Goal: Use online tool/utility: Utilize a website feature to perform a specific function

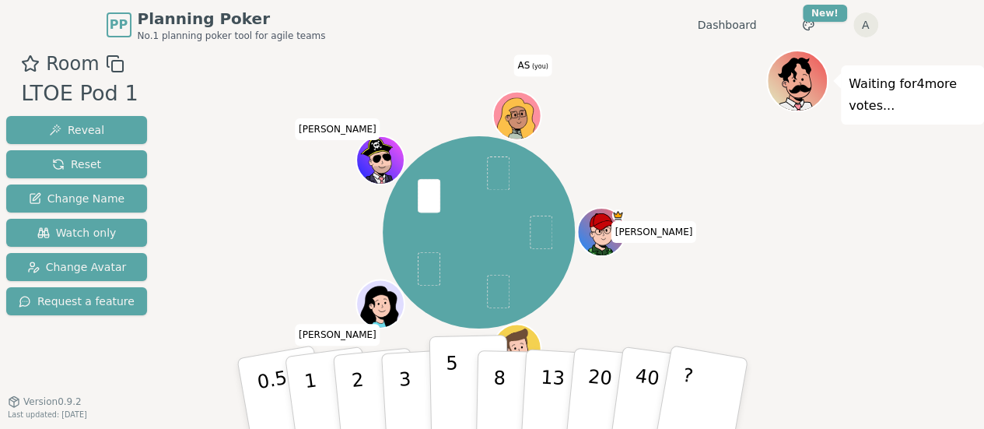
click at [447, 383] on p "5" at bounding box center [451, 394] width 13 height 84
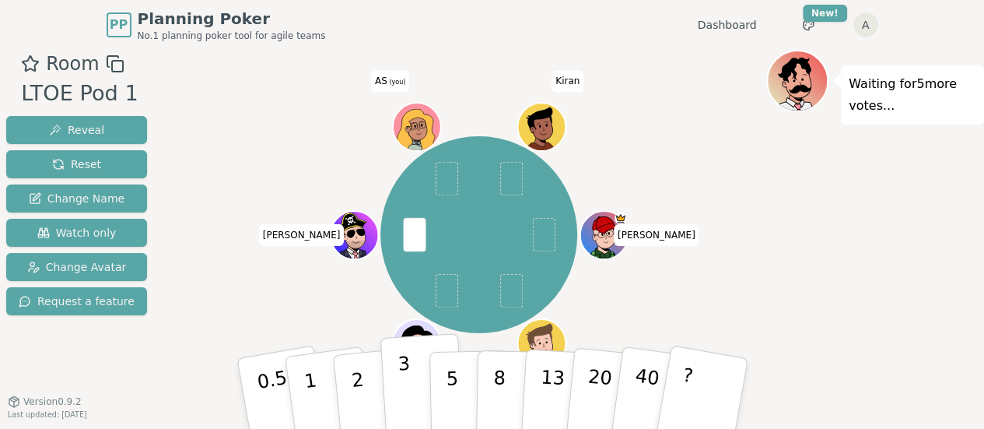
click at [406, 383] on p "3" at bounding box center [405, 394] width 17 height 85
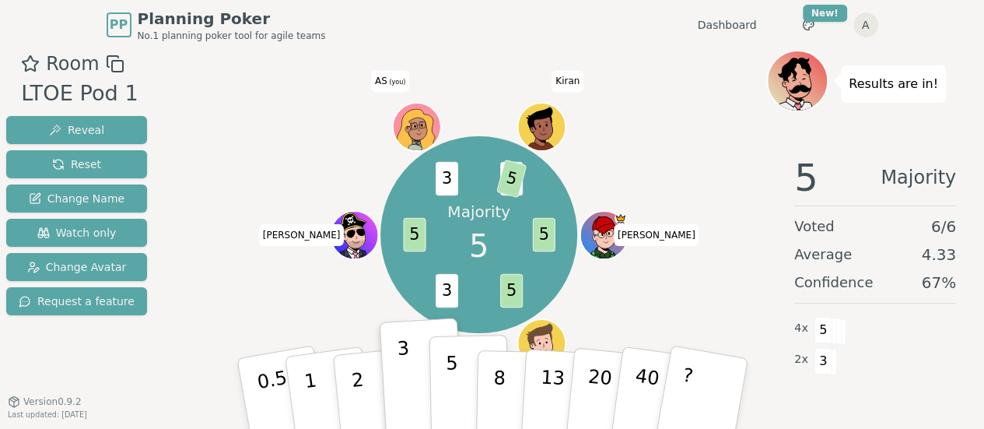
click at [453, 385] on p "5" at bounding box center [451, 394] width 13 height 84
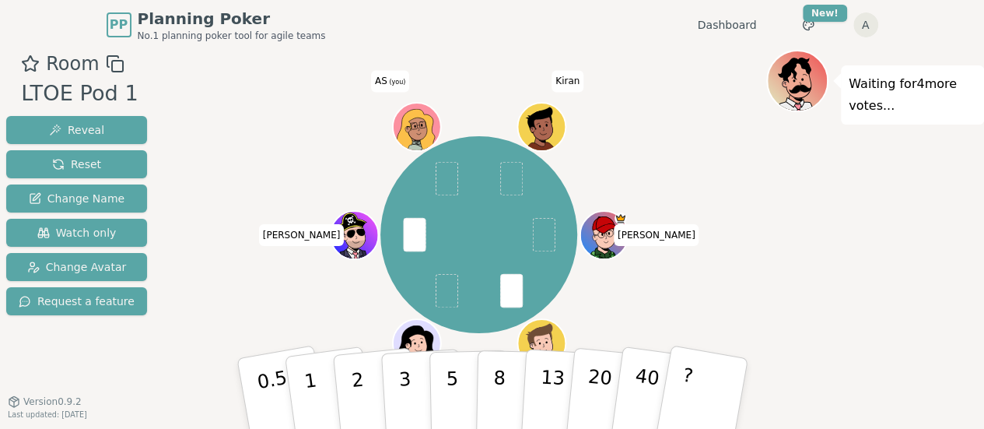
click at [446, 197] on div "Jim Jake silvia Kyle AS (you) Kiran" at bounding box center [478, 234] width 197 height 197
click at [397, 377] on button "3" at bounding box center [422, 393] width 85 height 121
click at [362, 388] on button "2" at bounding box center [375, 394] width 89 height 124
click at [357, 385] on p "2" at bounding box center [358, 395] width 20 height 85
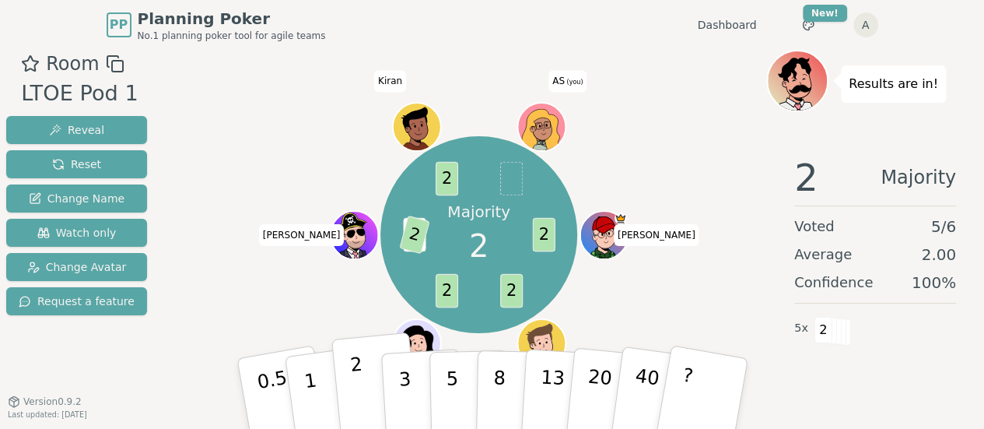
click at [345, 393] on button "2" at bounding box center [375, 394] width 89 height 124
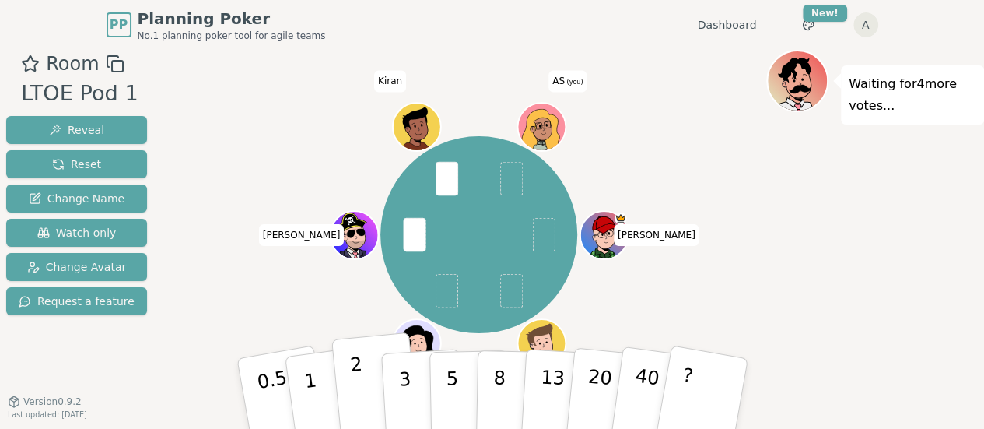
click at [370, 402] on button "2" at bounding box center [375, 394] width 89 height 124
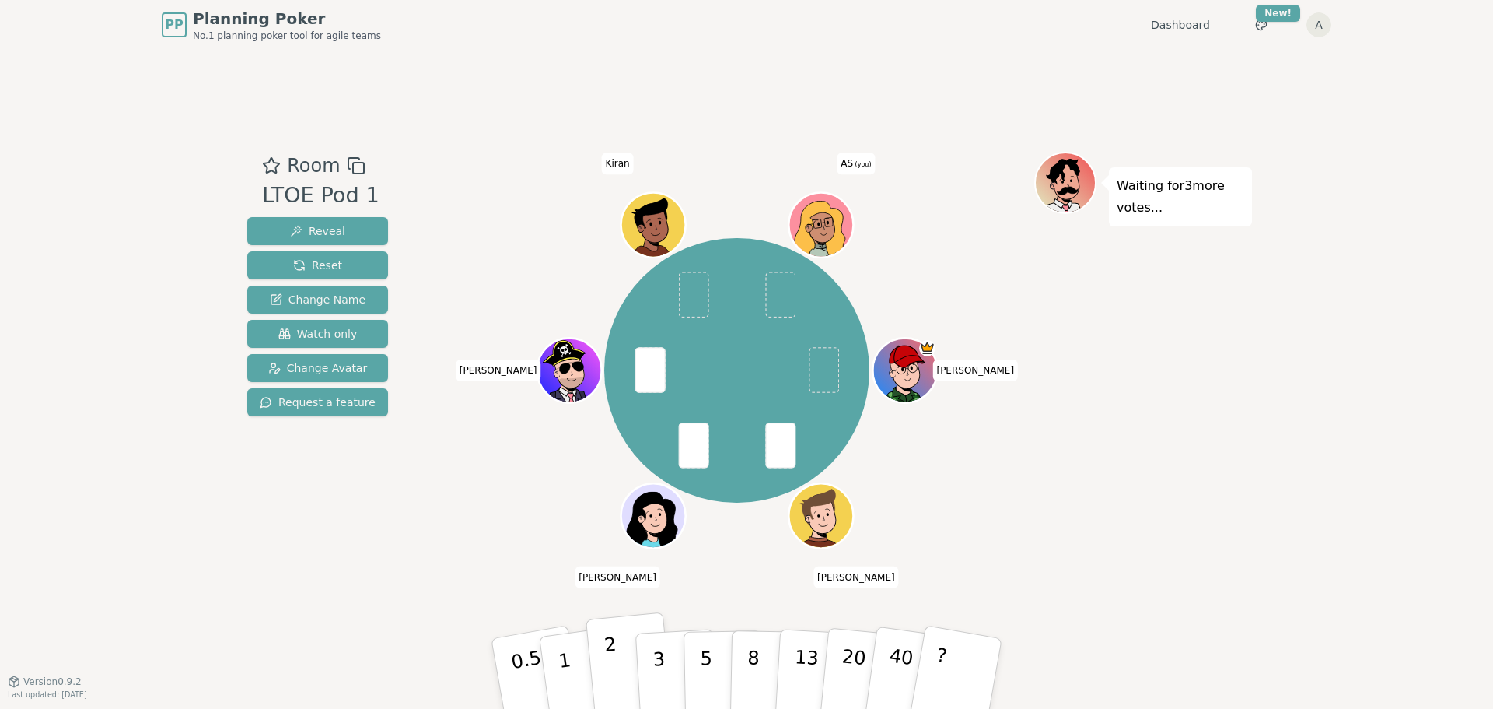
click at [618, 428] on button "2" at bounding box center [630, 674] width 89 height 124
click at [613, 428] on p "2" at bounding box center [614, 675] width 20 height 85
click at [673, 428] on button "3" at bounding box center [677, 673] width 85 height 121
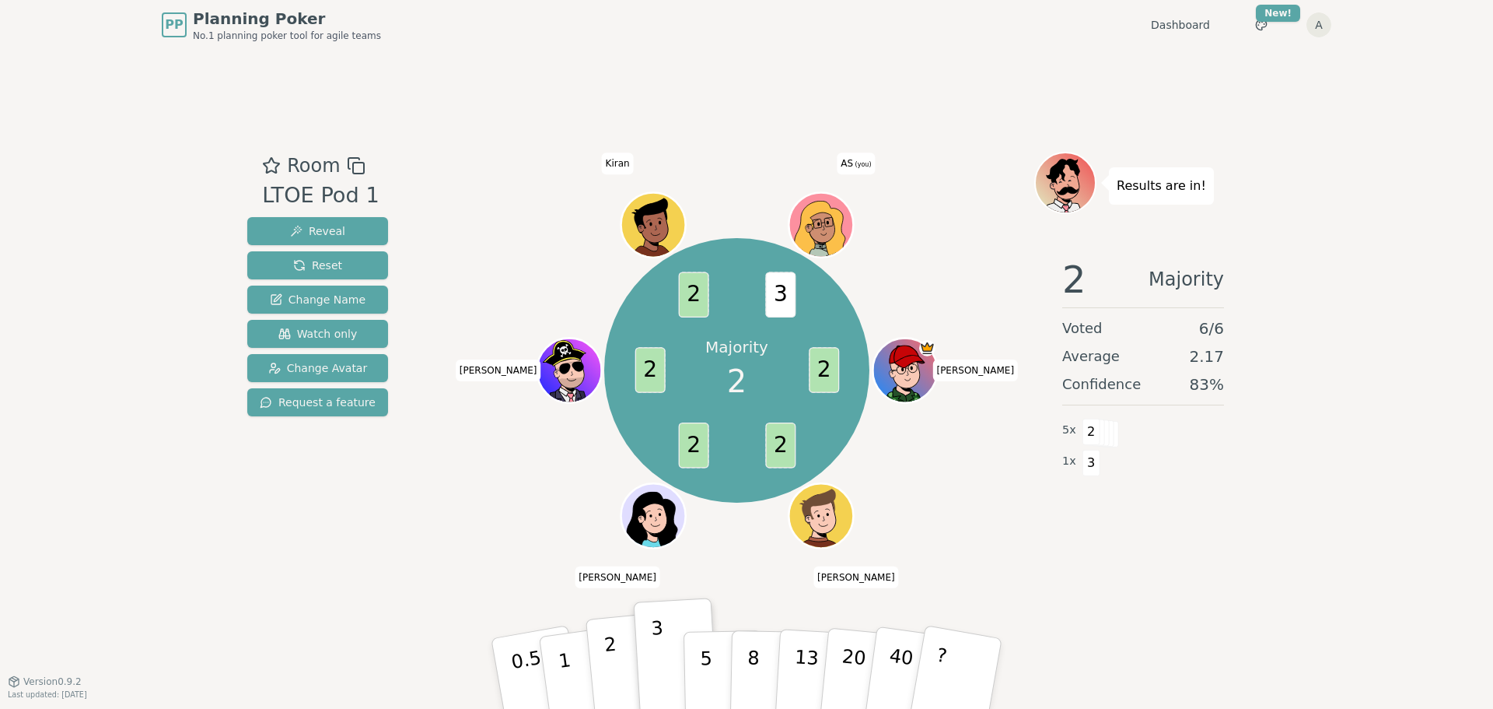
click at [603, 428] on button "2" at bounding box center [630, 674] width 89 height 124
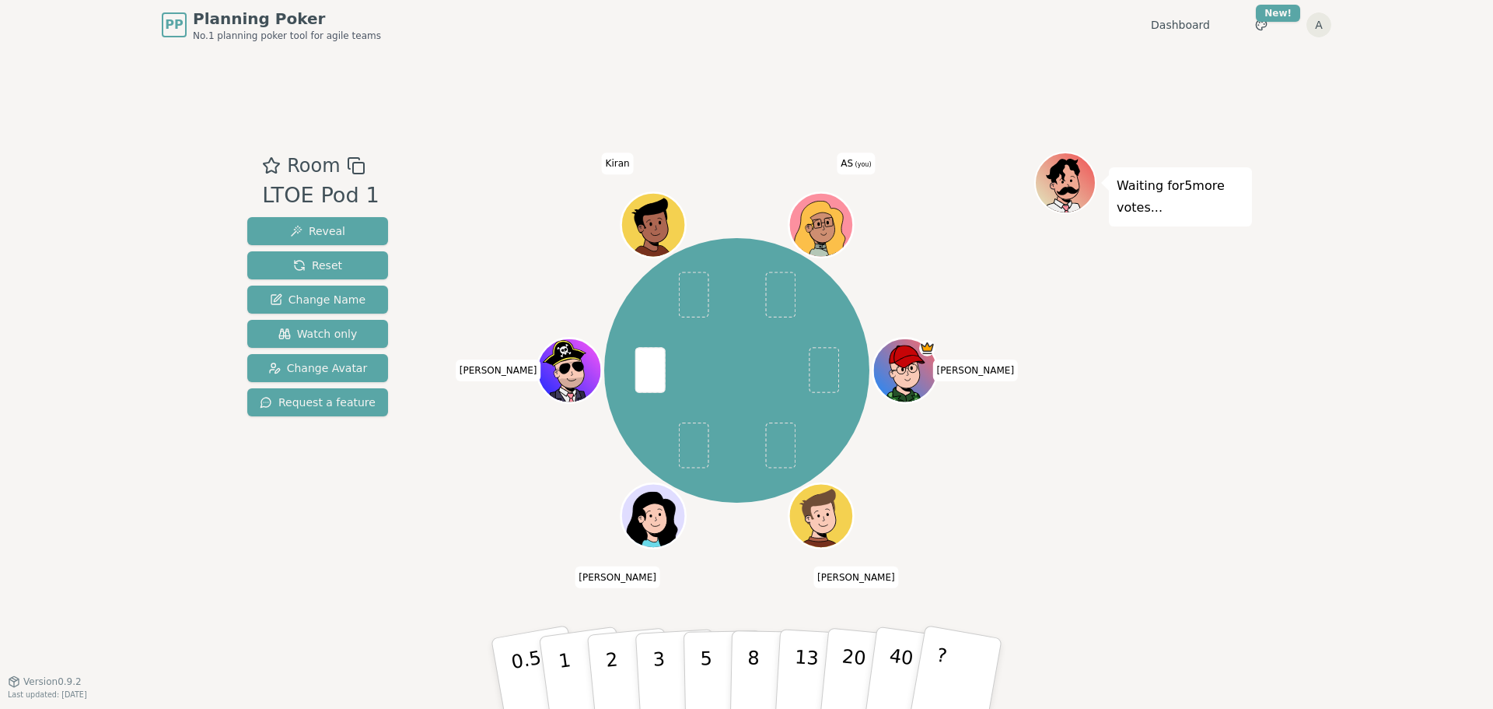
drag, startPoint x: 618, startPoint y: 687, endPoint x: 583, endPoint y: 544, distance: 147.5
click at [579, 428] on div "Room LTOE Pod 1 Reveal Reset Change Name Watch only Change Avatar Request a fea…" at bounding box center [746, 366] width 1011 height 428
click at [617, 428] on button "2" at bounding box center [630, 674] width 89 height 124
click at [716, 428] on button "5" at bounding box center [724, 673] width 80 height 118
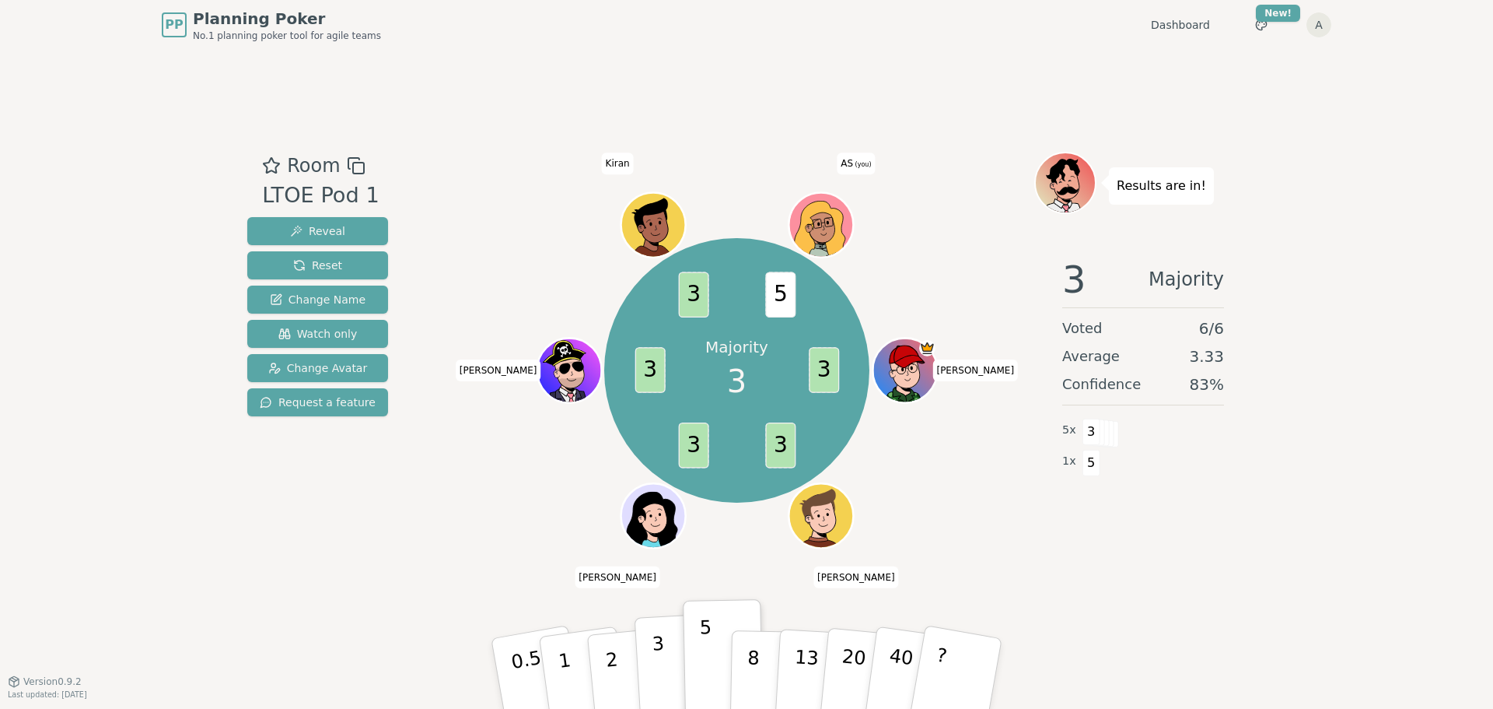
click at [650, 428] on button "3" at bounding box center [677, 673] width 85 height 121
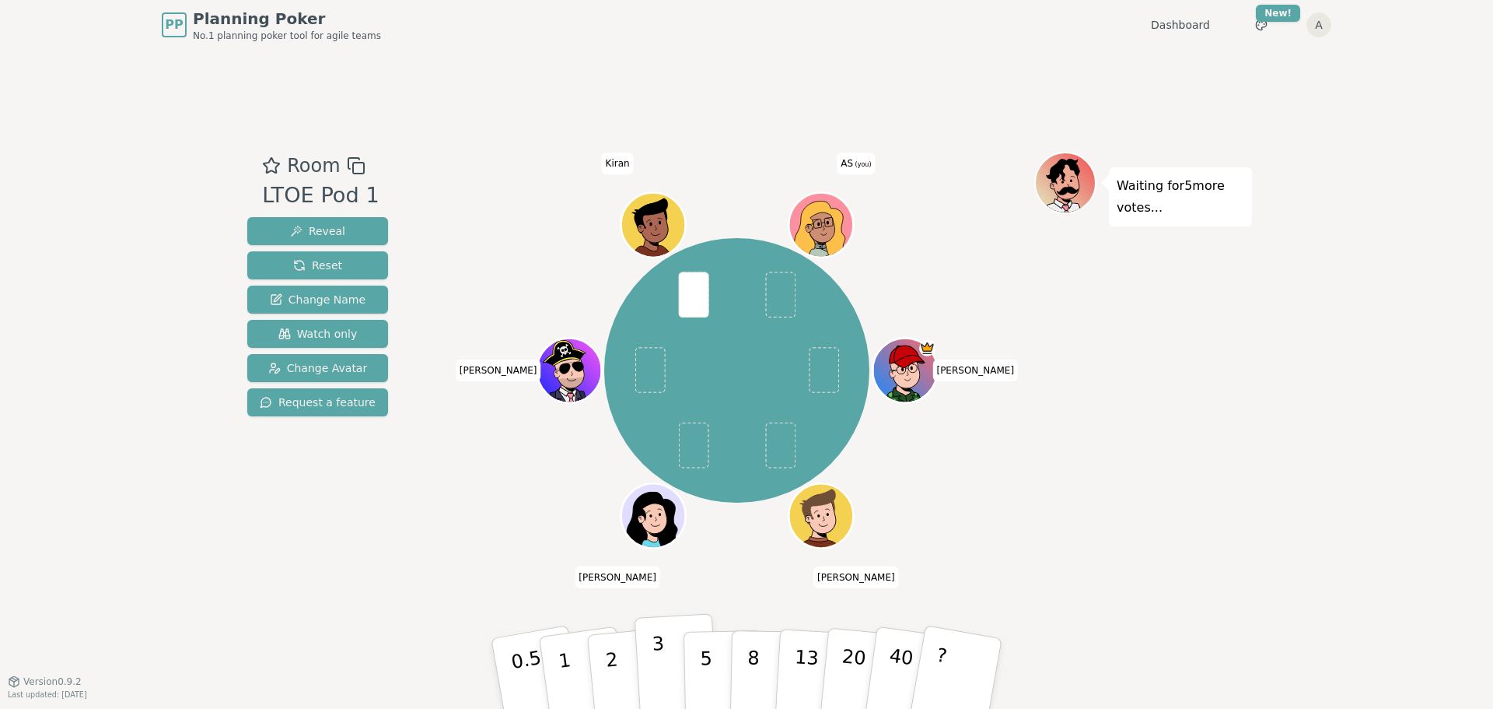
click at [667, 428] on button "3" at bounding box center [677, 673] width 85 height 121
click at [615, 428] on p "2" at bounding box center [614, 675] width 20 height 85
click at [619, 428] on button "2" at bounding box center [630, 674] width 89 height 124
click at [614, 428] on p "2" at bounding box center [614, 675] width 20 height 85
click at [606, 428] on button "2" at bounding box center [630, 674] width 89 height 124
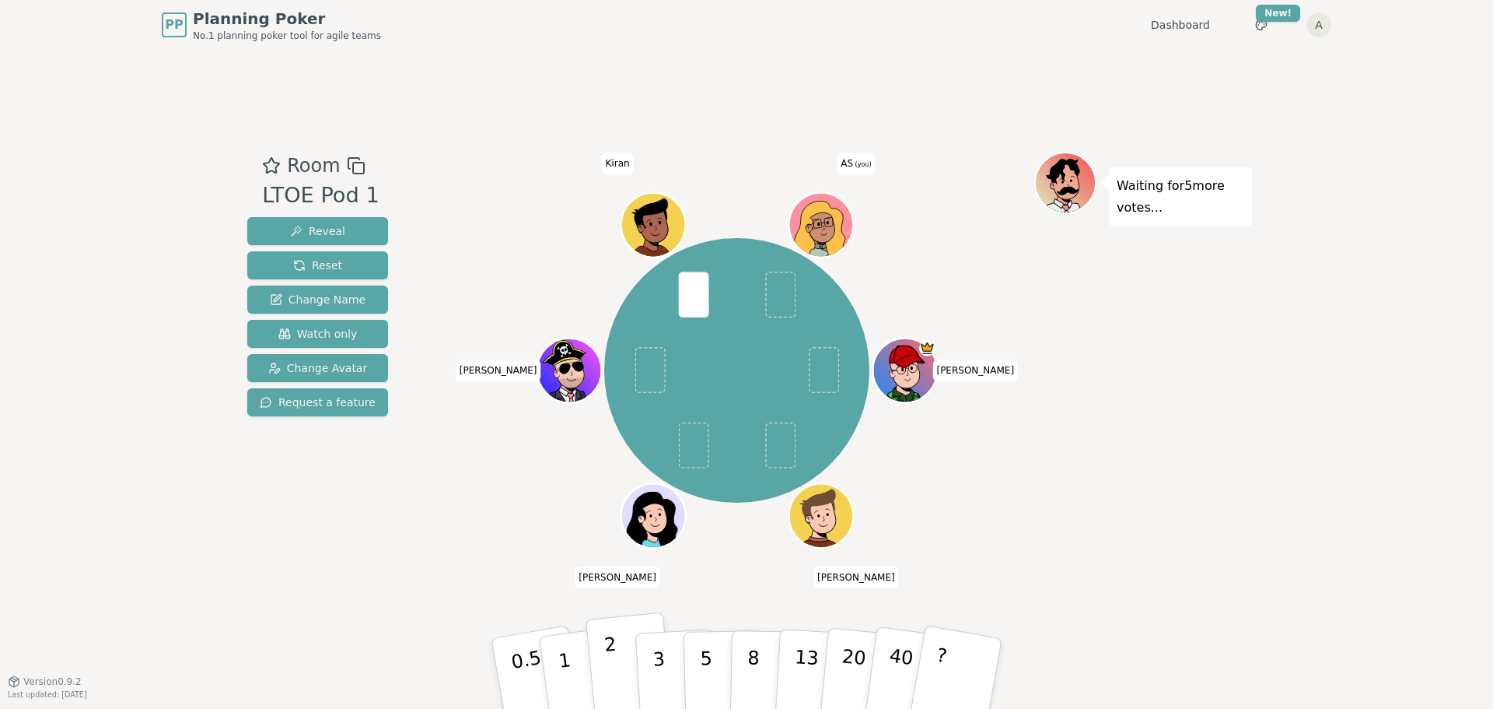
click at [619, 428] on button "2" at bounding box center [630, 674] width 89 height 124
click at [612, 428] on p "2" at bounding box center [614, 675] width 20 height 85
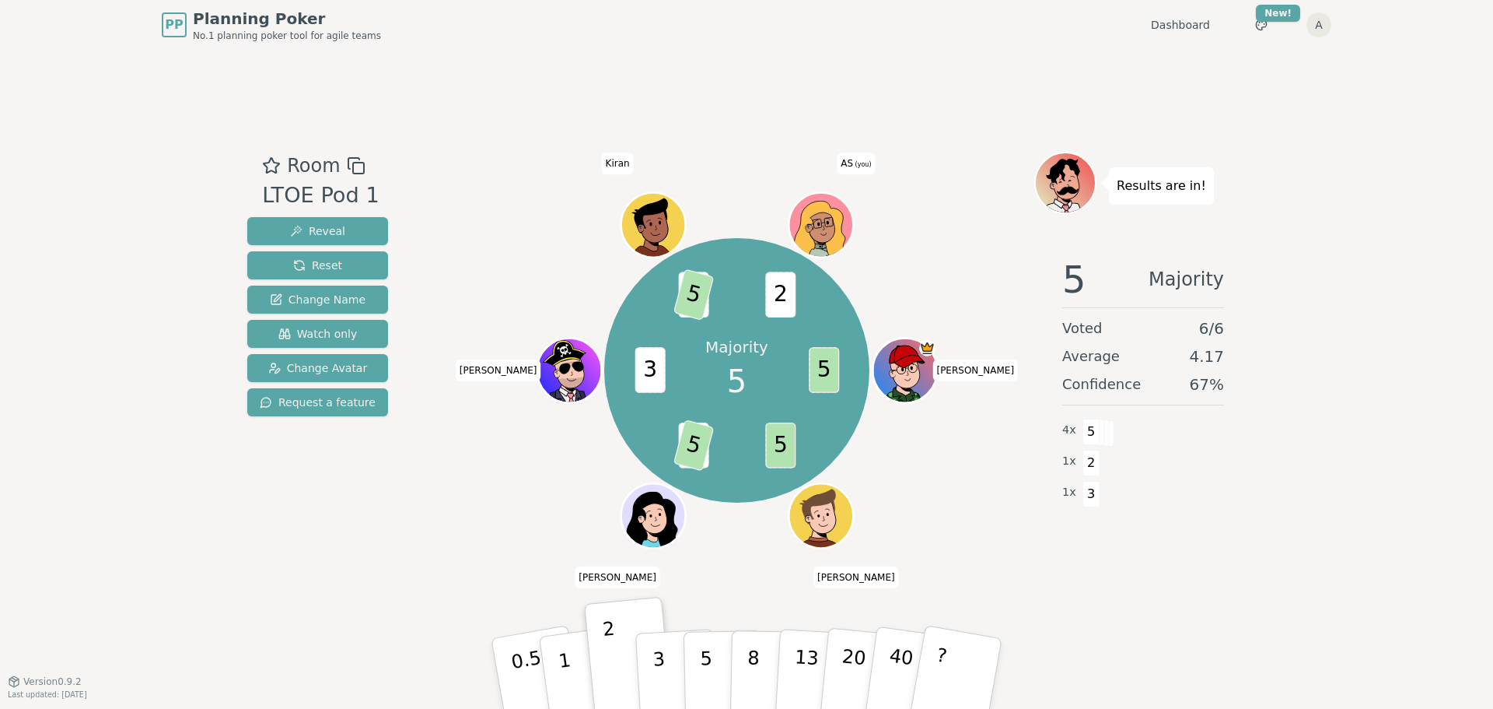
click at [698, 428] on button "5" at bounding box center [724, 689] width 80 height 118
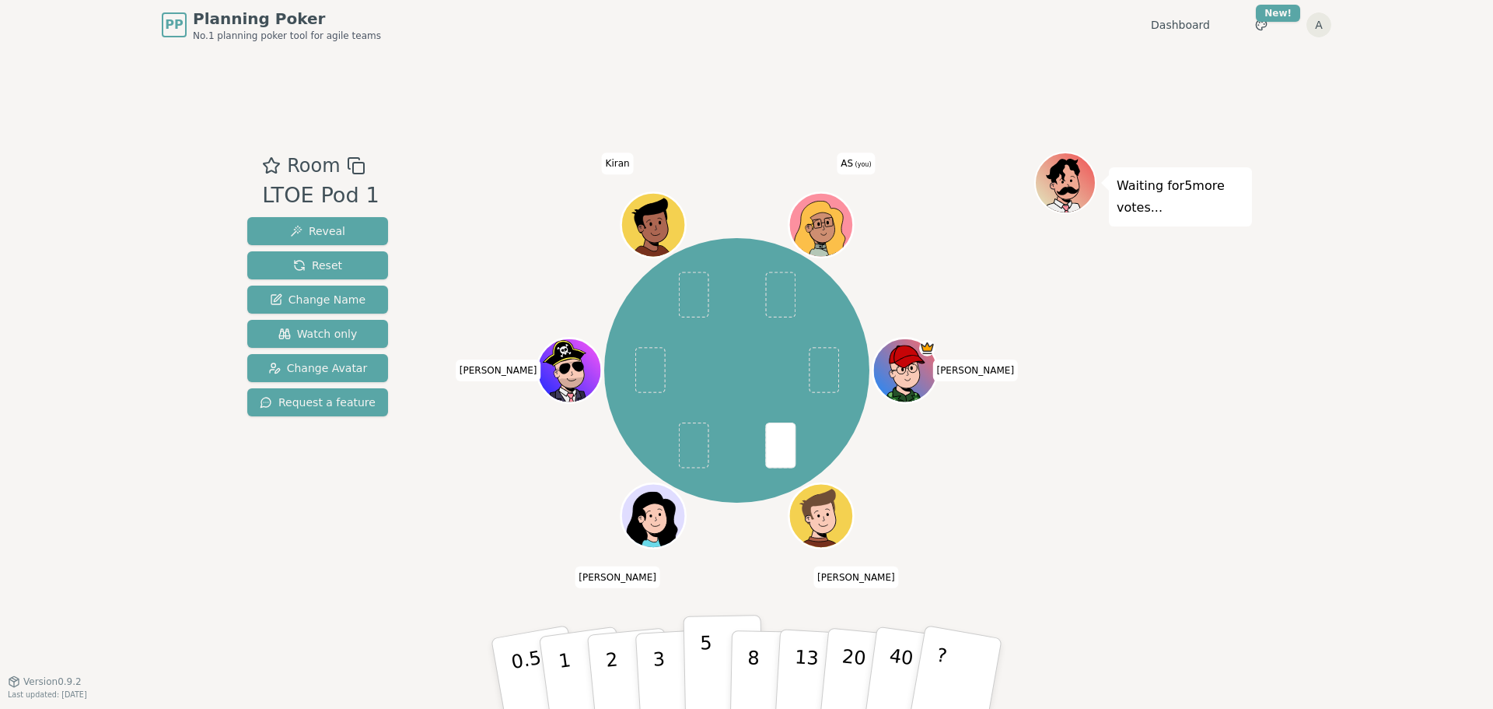
click at [703, 428] on p "5" at bounding box center [706, 674] width 13 height 84
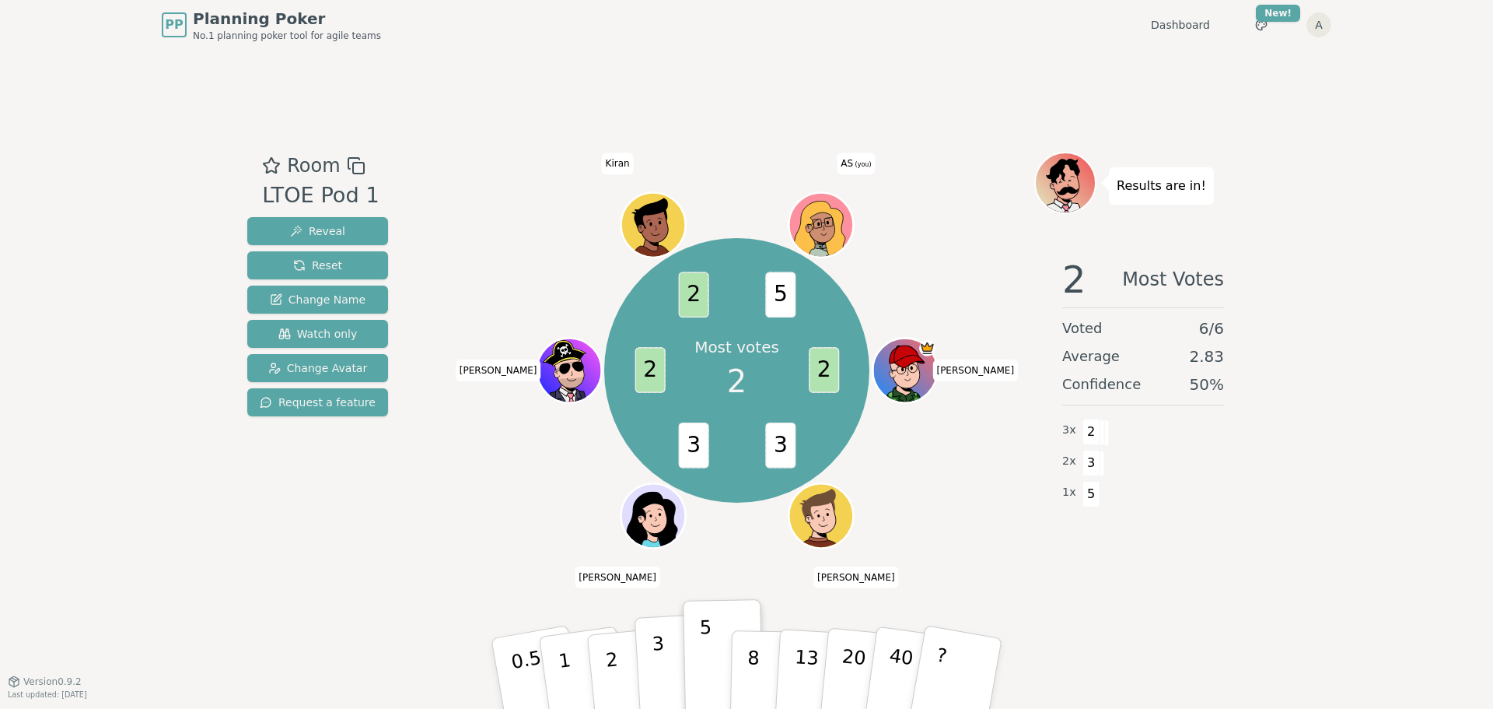
click at [667, 428] on button "3" at bounding box center [677, 673] width 85 height 121
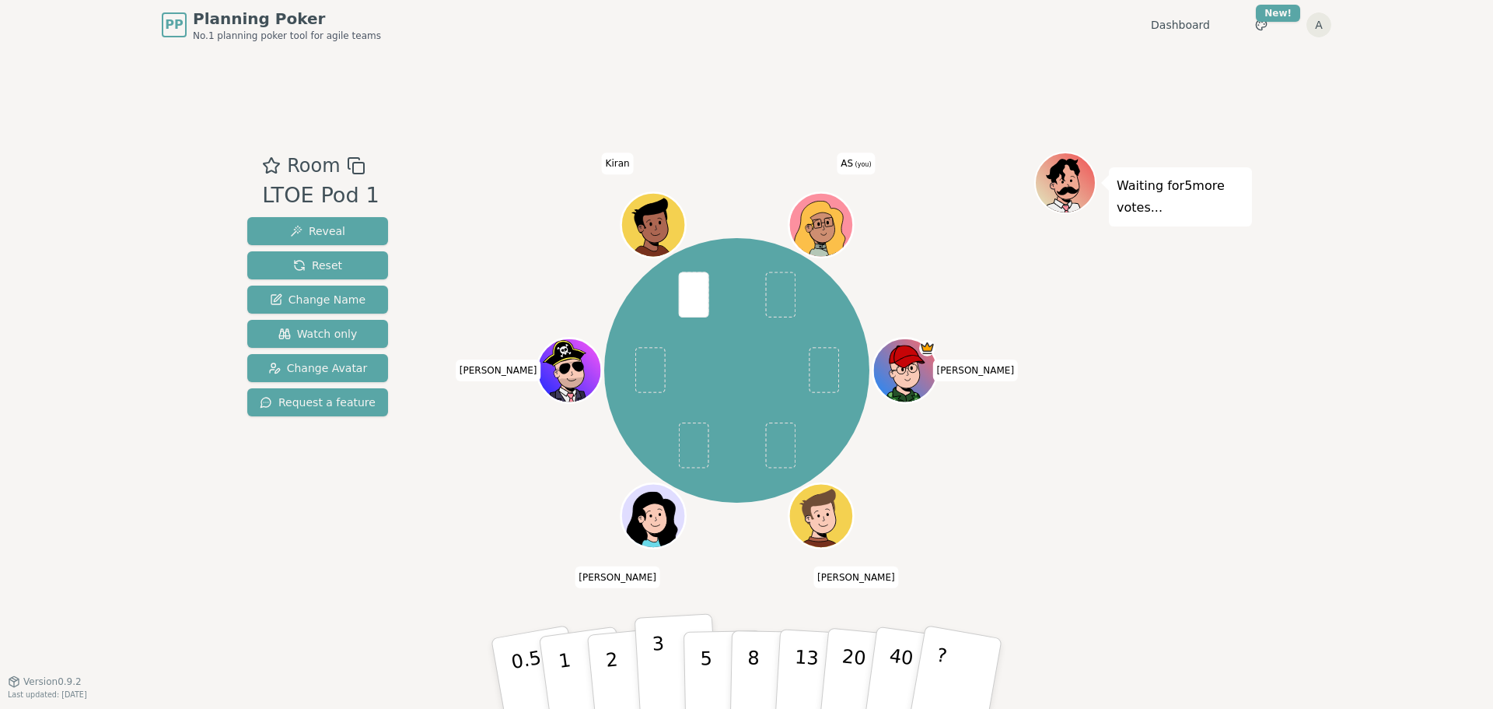
click at [661, 428] on p "3" at bounding box center [660, 674] width 17 height 85
click at [620, 428] on button "2" at bounding box center [630, 674] width 89 height 124
click at [702, 428] on p "5" at bounding box center [706, 674] width 13 height 84
